Goal: Check status: Check status

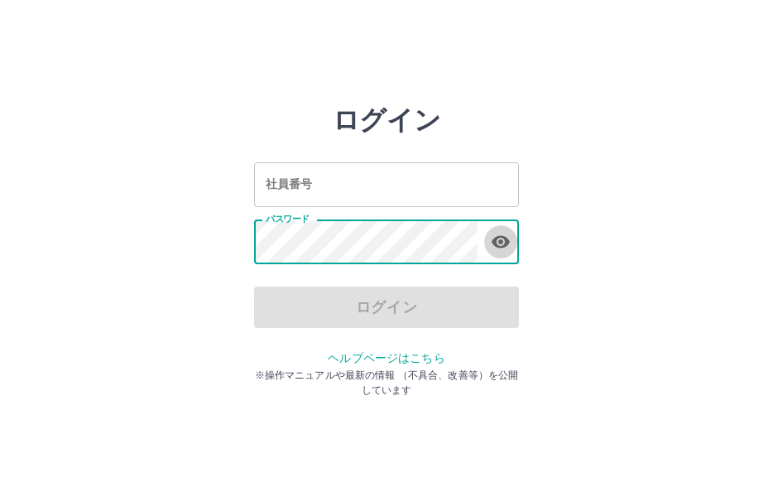
click at [506, 243] on icon "button" at bounding box center [501, 242] width 18 height 12
click at [370, 176] on input "社員番号" at bounding box center [386, 184] width 265 height 44
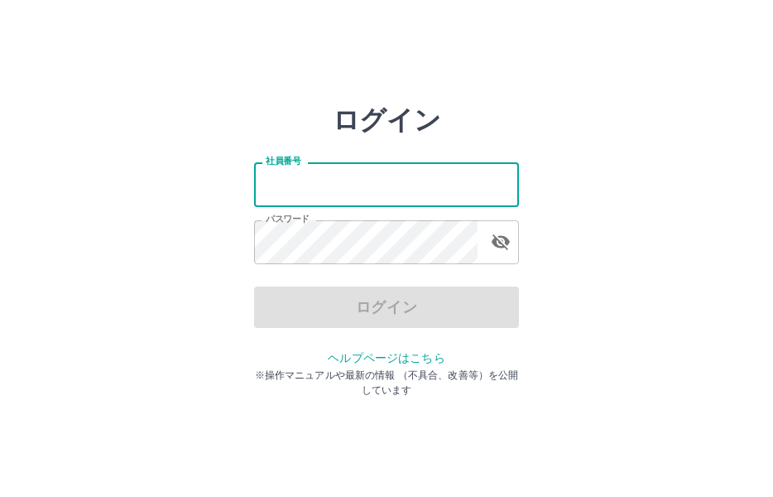
type input "*******"
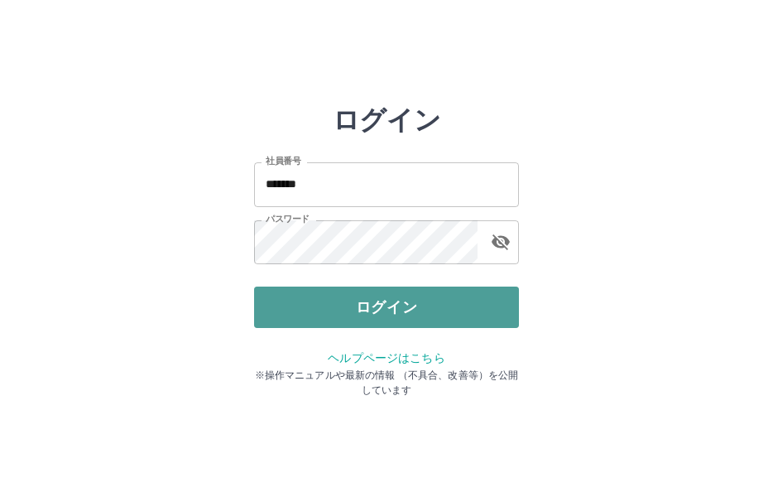
click at [362, 305] on button "ログイン" at bounding box center [386, 306] width 265 height 41
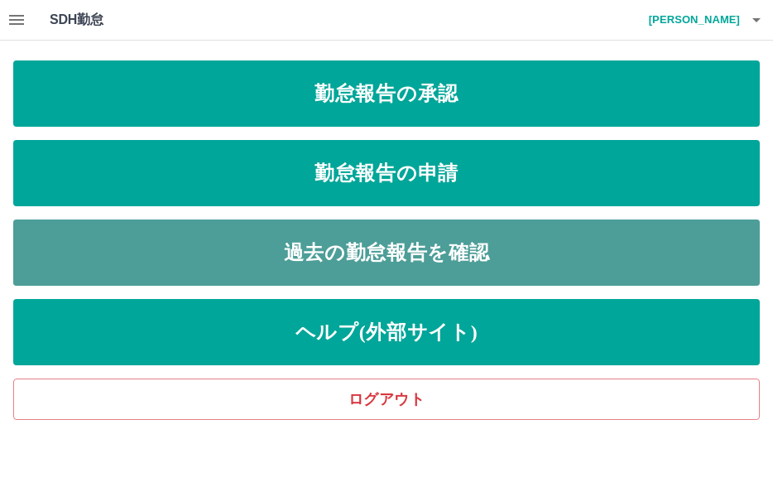
click at [261, 247] on link "過去の勤怠報告を確認" at bounding box center [386, 252] width 746 height 66
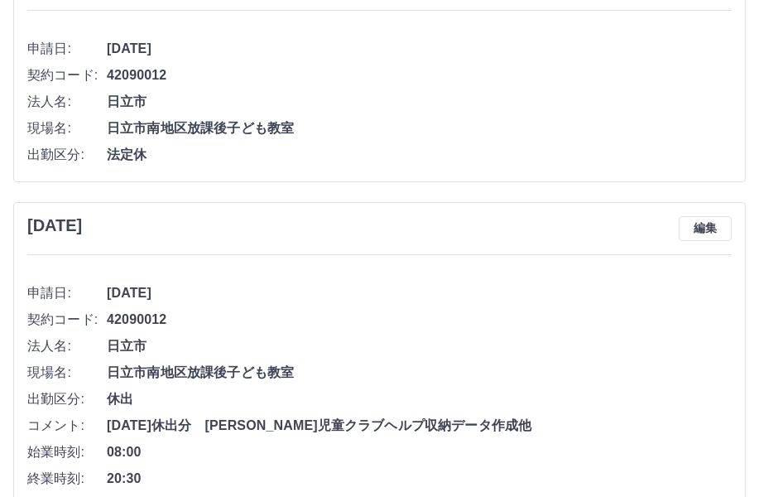
scroll to position [4800, 0]
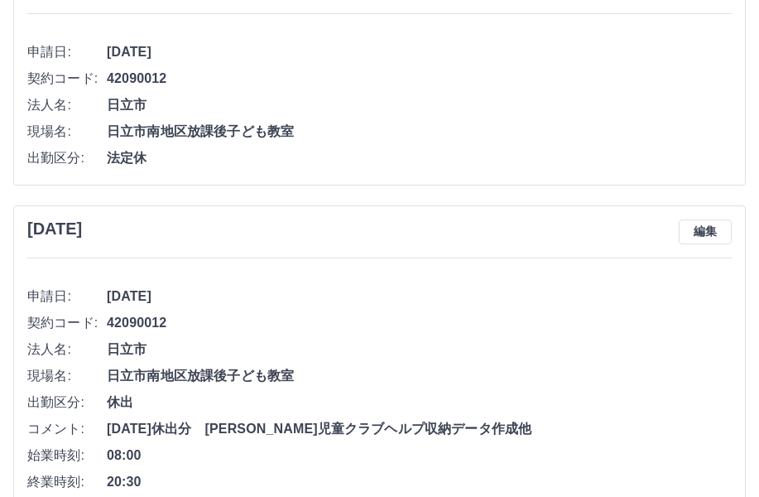
click at [468, 237] on div "[DATE] 編集" at bounding box center [379, 231] width 704 height 25
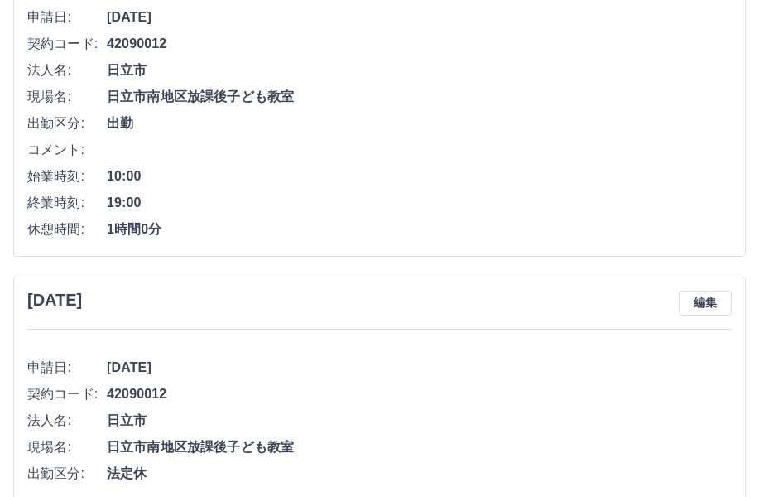
scroll to position [4469, 0]
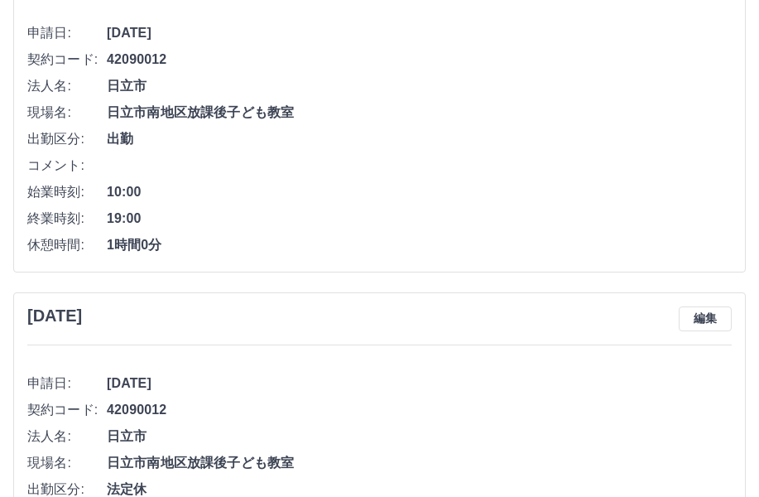
click at [378, 154] on li "コメント:" at bounding box center [379, 165] width 704 height 26
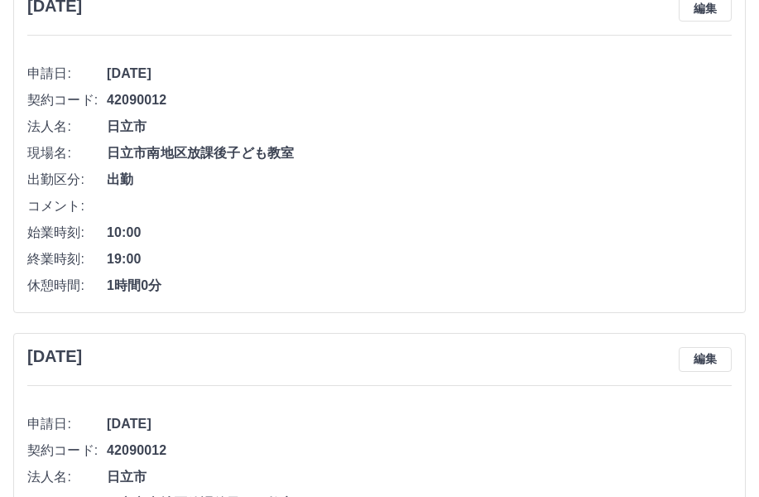
scroll to position [4055, 0]
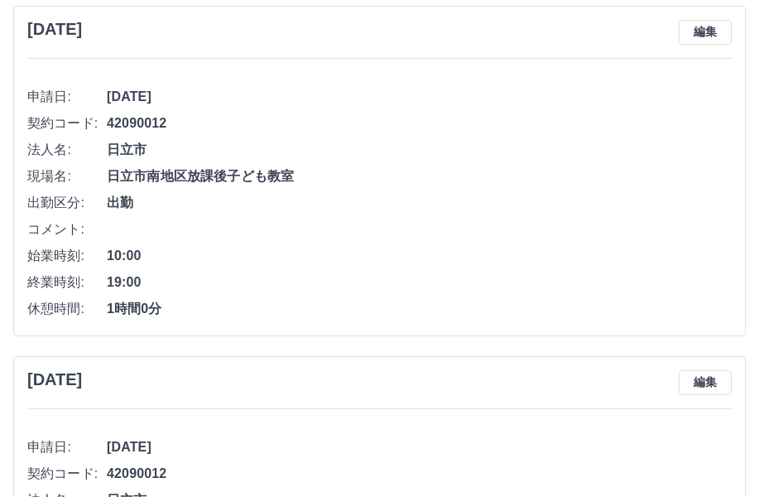
click at [542, 236] on li "コメント:" at bounding box center [379, 229] width 704 height 26
click at [514, 133] on span "42090012" at bounding box center [419, 123] width 625 height 20
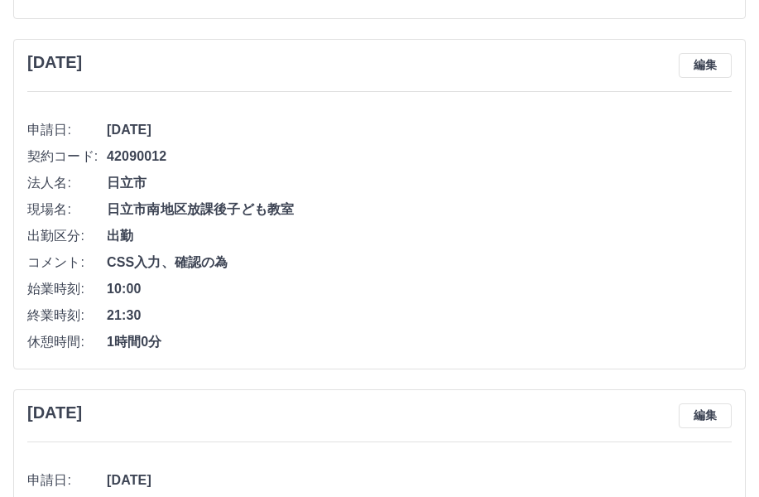
scroll to position [3310, 0]
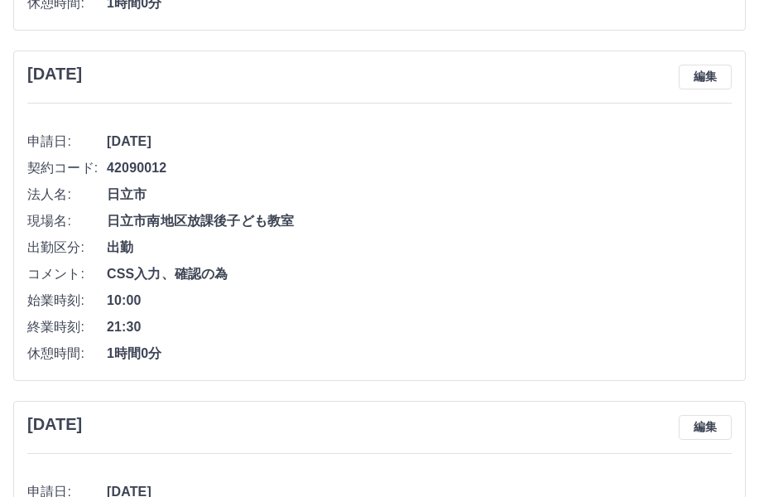
click at [406, 170] on span "42090012" at bounding box center [419, 168] width 625 height 20
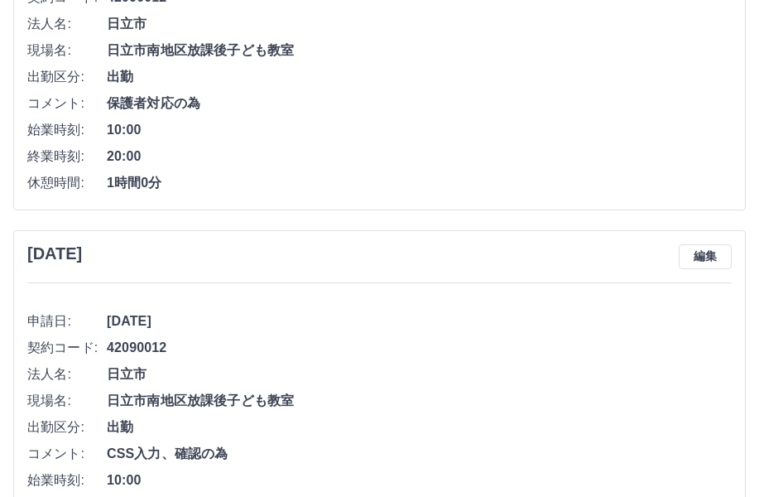
scroll to position [3062, 0]
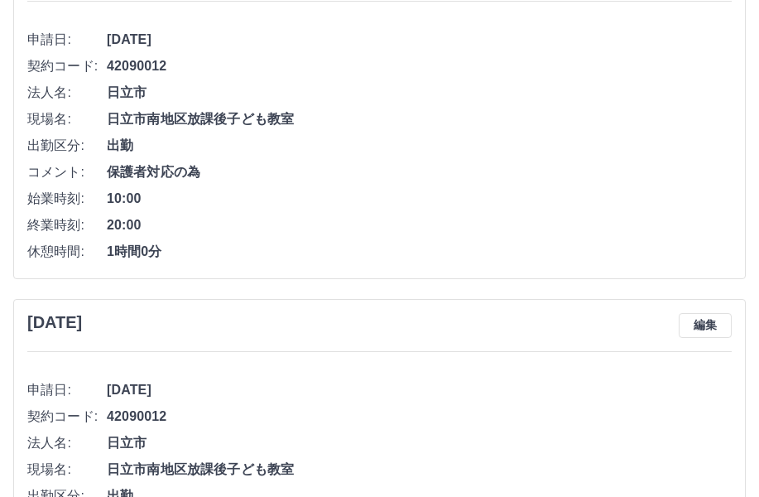
click at [417, 154] on span "出勤" at bounding box center [419, 146] width 625 height 20
click at [550, 246] on span "1時間0分" at bounding box center [419, 252] width 625 height 20
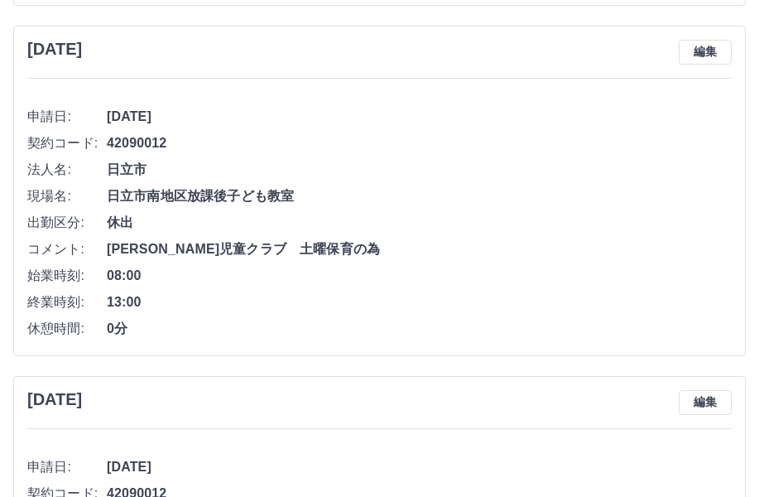
scroll to position [2566, 0]
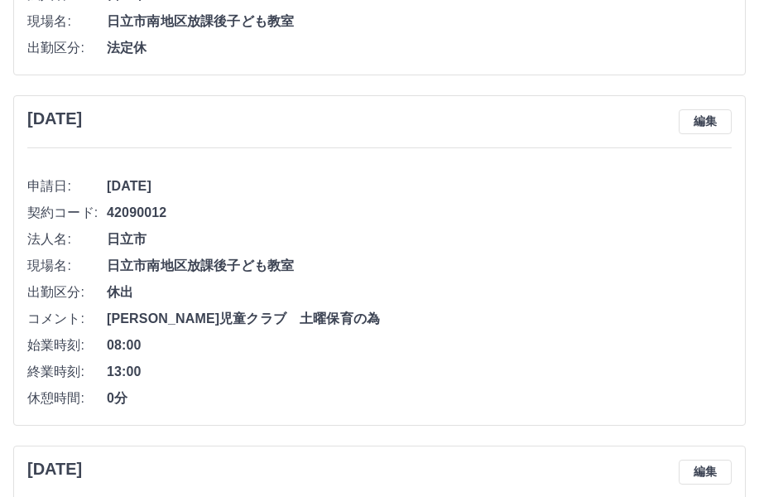
click at [398, 192] on span "[DATE]" at bounding box center [419, 186] width 625 height 20
click at [445, 251] on li "法人名: 日立市" at bounding box center [379, 239] width 704 height 26
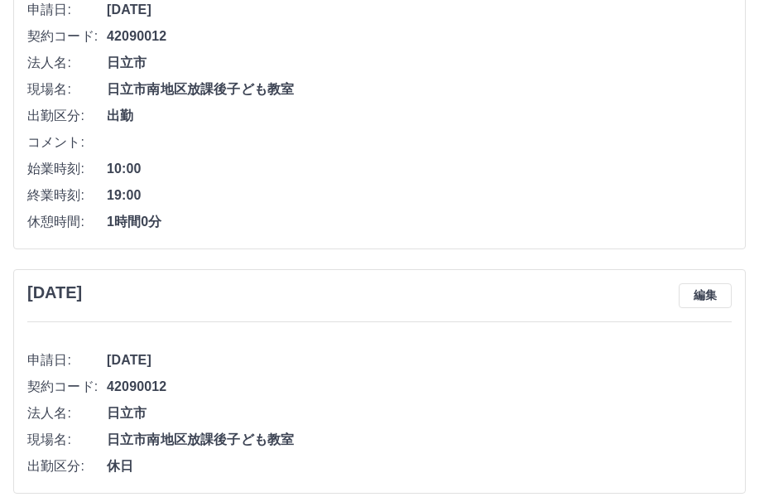
scroll to position [1821, 0]
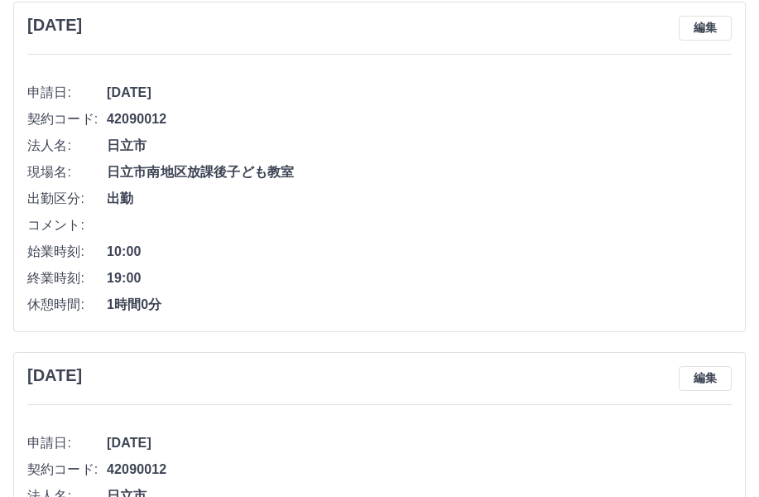
click at [361, 217] on li "コメント:" at bounding box center [379, 225] width 704 height 26
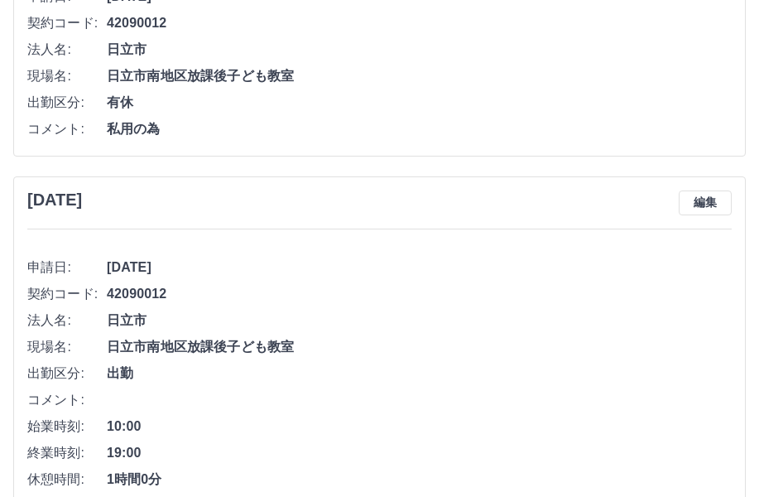
scroll to position [1407, 0]
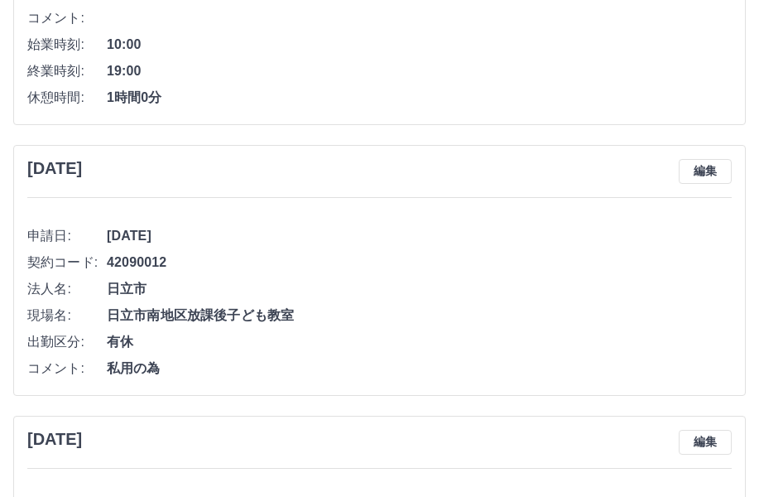
click at [108, 205] on div "[DATE] 編集 申請日: [DATE] 契約コード: 42090012 法人名: 日立市 現場名: [GEOGRAPHIC_DATA]南地区放課後子ども教…" at bounding box center [379, 270] width 732 height 251
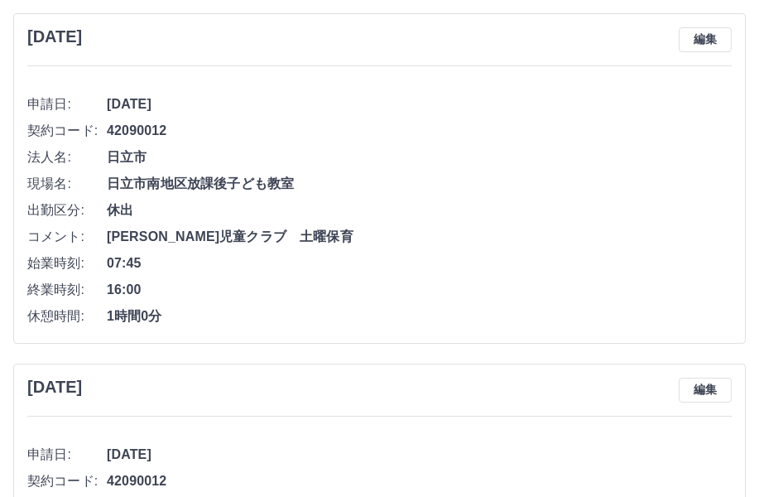
scroll to position [497, 0]
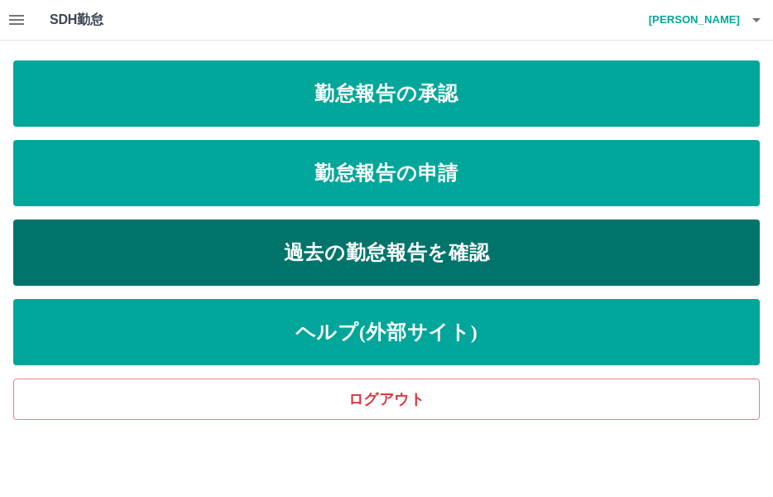
click at [424, 252] on link "過去の勤怠報告を確認" at bounding box center [386, 252] width 746 height 66
